Goal: Task Accomplishment & Management: Manage account settings

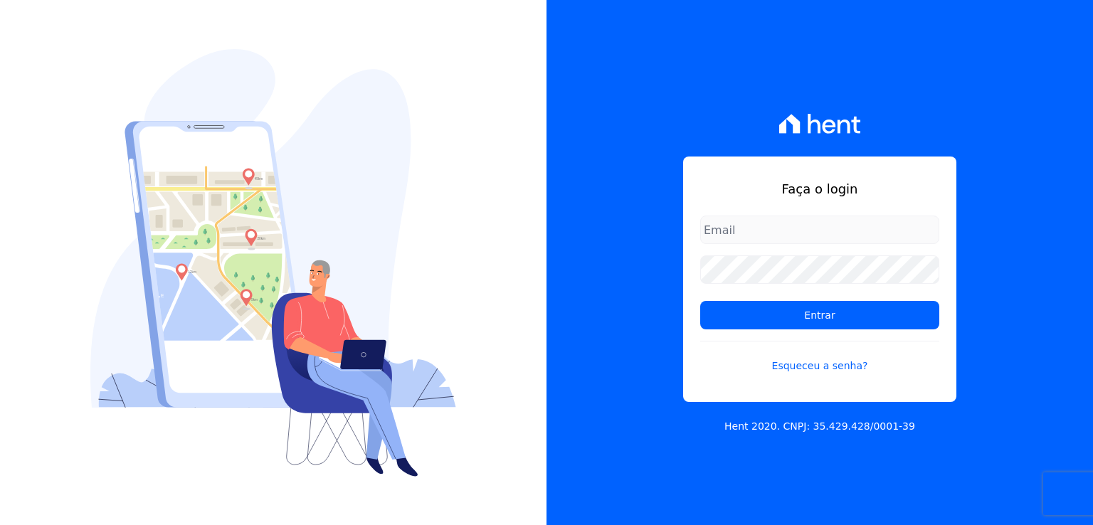
click at [790, 226] on input "email" at bounding box center [819, 230] width 239 height 28
type input "01636370080"
click at [700, 301] on input "Entrar" at bounding box center [819, 315] width 239 height 28
type input "01636370080"
click at [700, 301] on input "Entrar" at bounding box center [819, 315] width 239 height 28
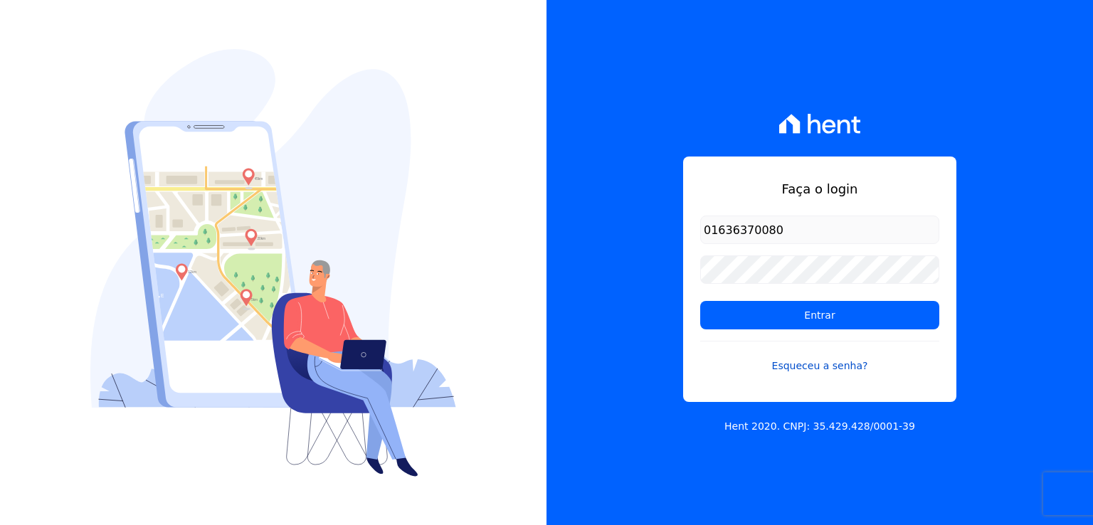
click at [828, 364] on link "Esqueceu a senha?" at bounding box center [819, 357] width 239 height 33
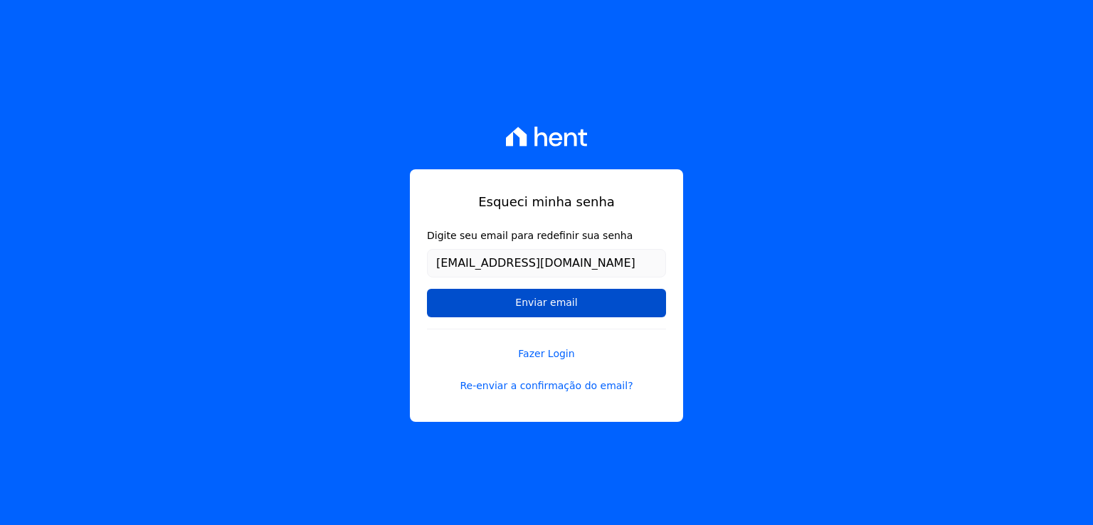
type input "matygriza@gmail.com"
click at [558, 307] on input "Enviar email" at bounding box center [546, 303] width 239 height 28
click at [550, 351] on link "Fazer Login" at bounding box center [546, 345] width 239 height 33
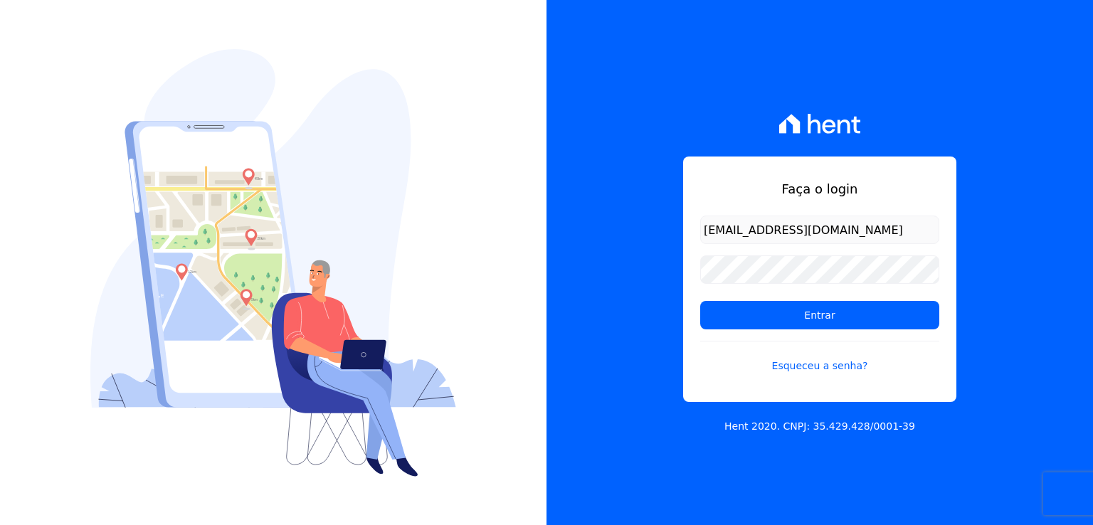
type input "matygriza@gmail.com.br"
click at [700, 301] on input "Entrar" at bounding box center [819, 315] width 239 height 28
